Goal: Task Accomplishment & Management: Manage account settings

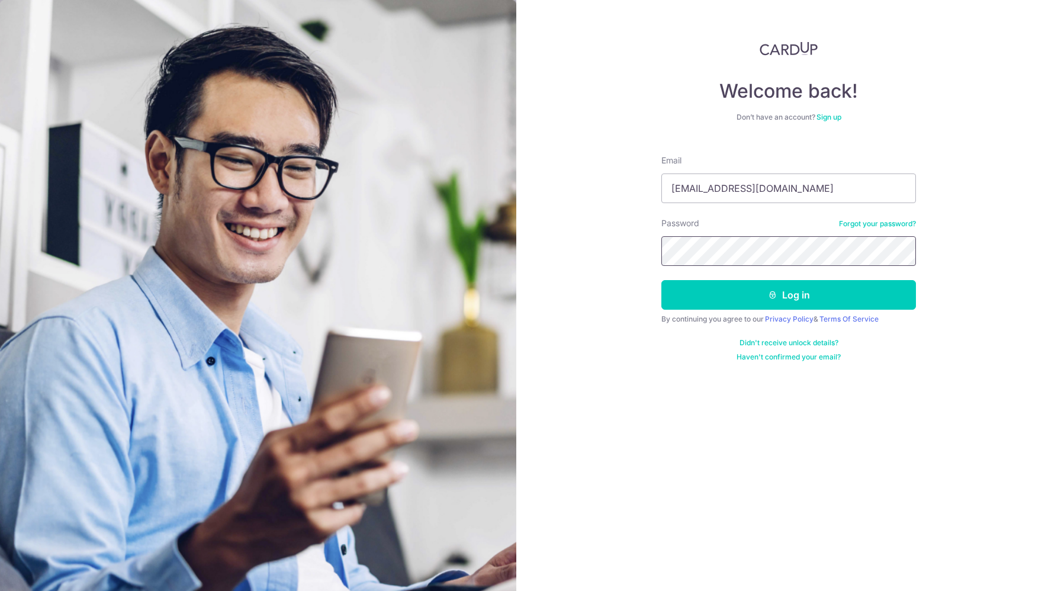
click at [661, 280] on button "Log in" at bounding box center [788, 295] width 255 height 30
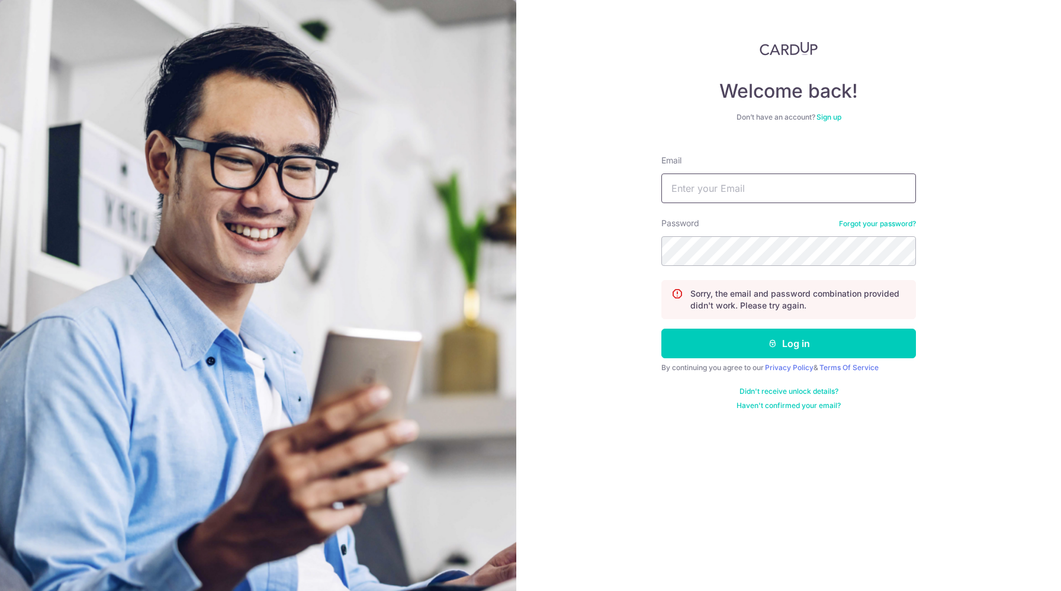
click at [721, 195] on input "Email" at bounding box center [788, 188] width 255 height 30
type input "[EMAIL_ADDRESS][DOMAIN_NAME]"
click at [661, 329] on button "Log in" at bounding box center [788, 344] width 255 height 30
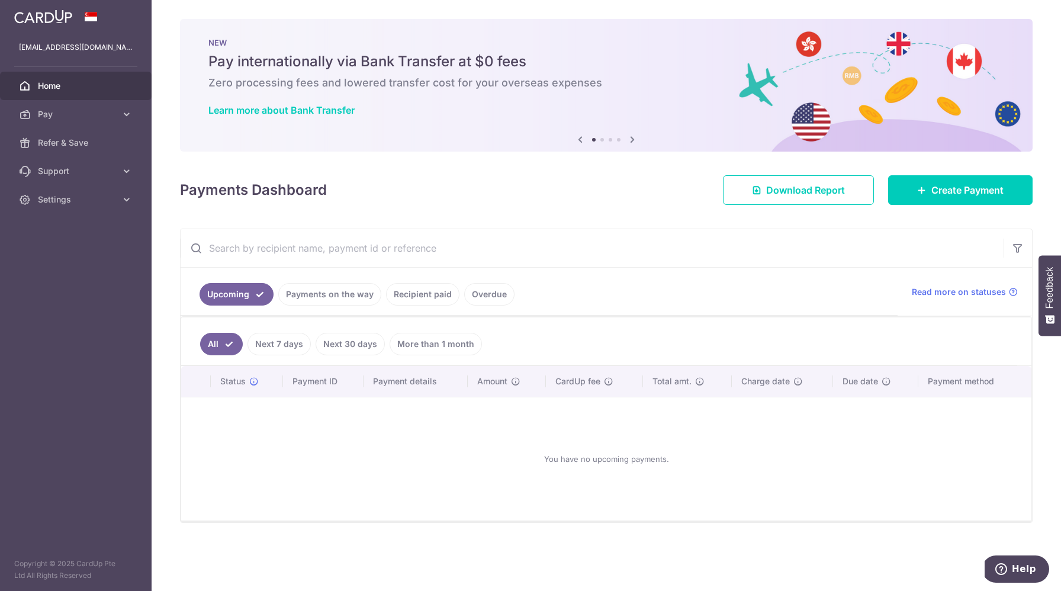
click at [478, 289] on link "Overdue" at bounding box center [489, 294] width 50 height 22
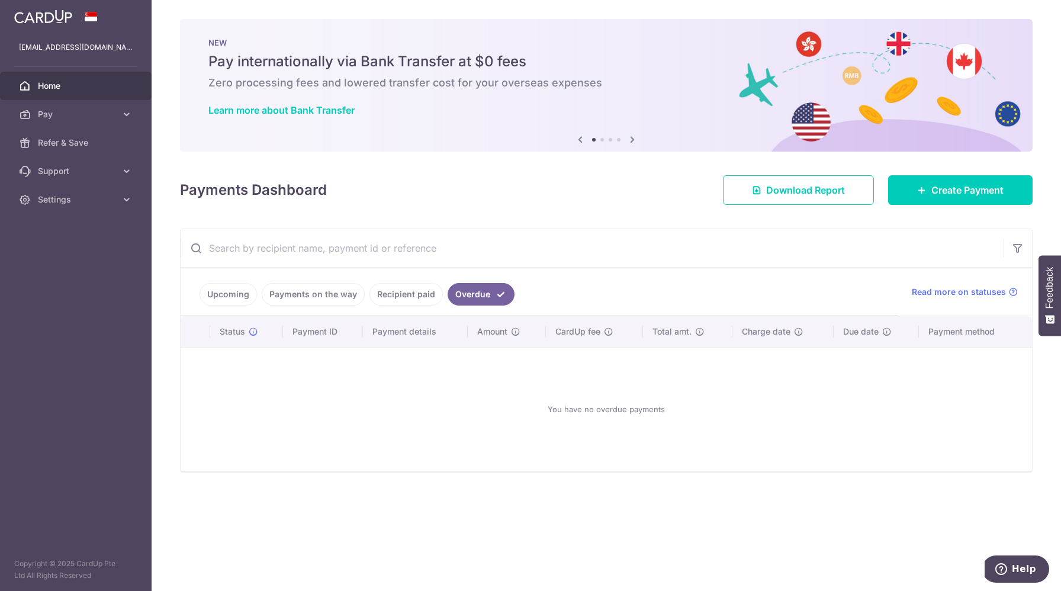
click at [414, 294] on link "Recipient paid" at bounding box center [405, 294] width 73 height 22
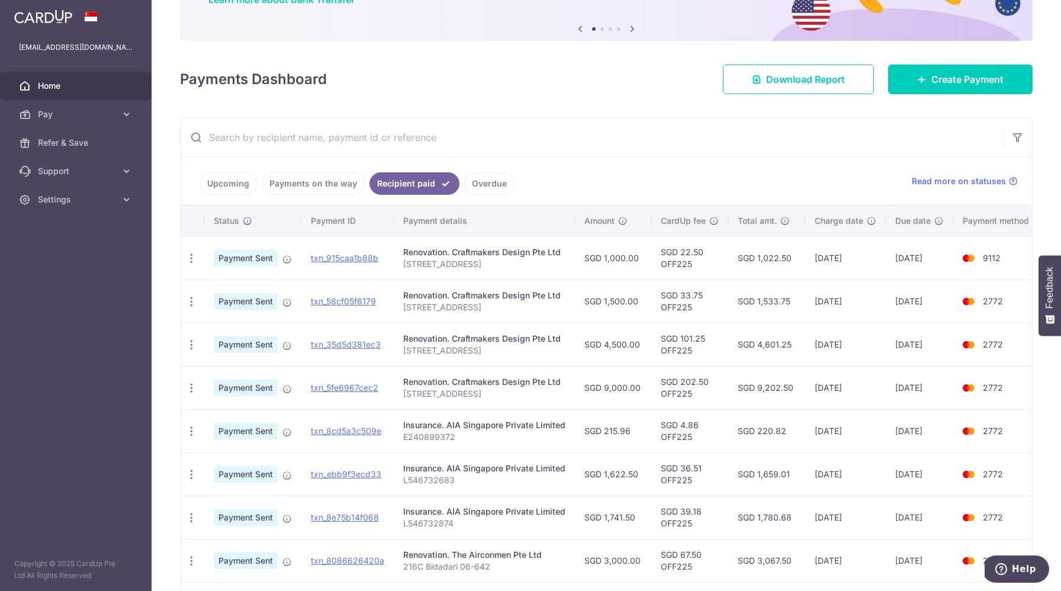
scroll to position [173, 0]
